Goal: Task Accomplishment & Management: Complete application form

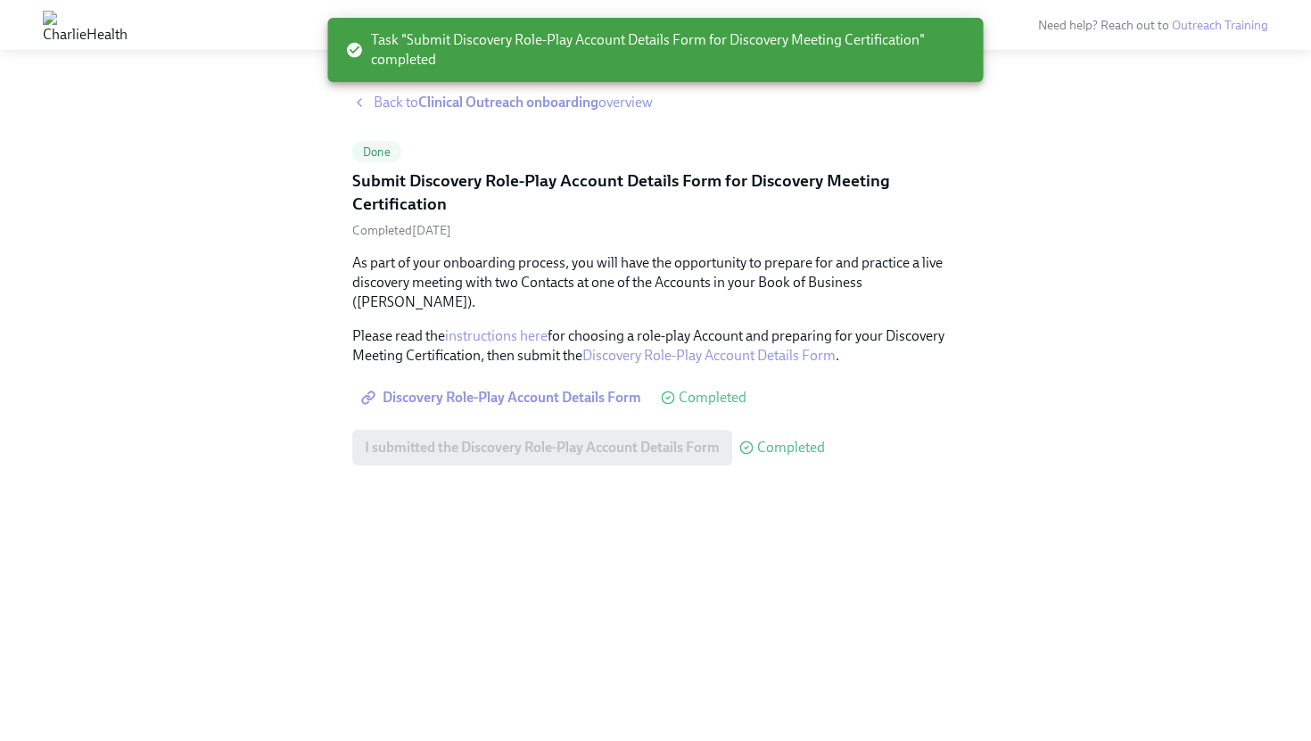
click at [673, 161] on div "Done Submit Discovery Role-Play Account Details Form for Discovery Meeting Cert…" at bounding box center [655, 178] width 607 height 74
